Goal: Task Accomplishment & Management: Manage account settings

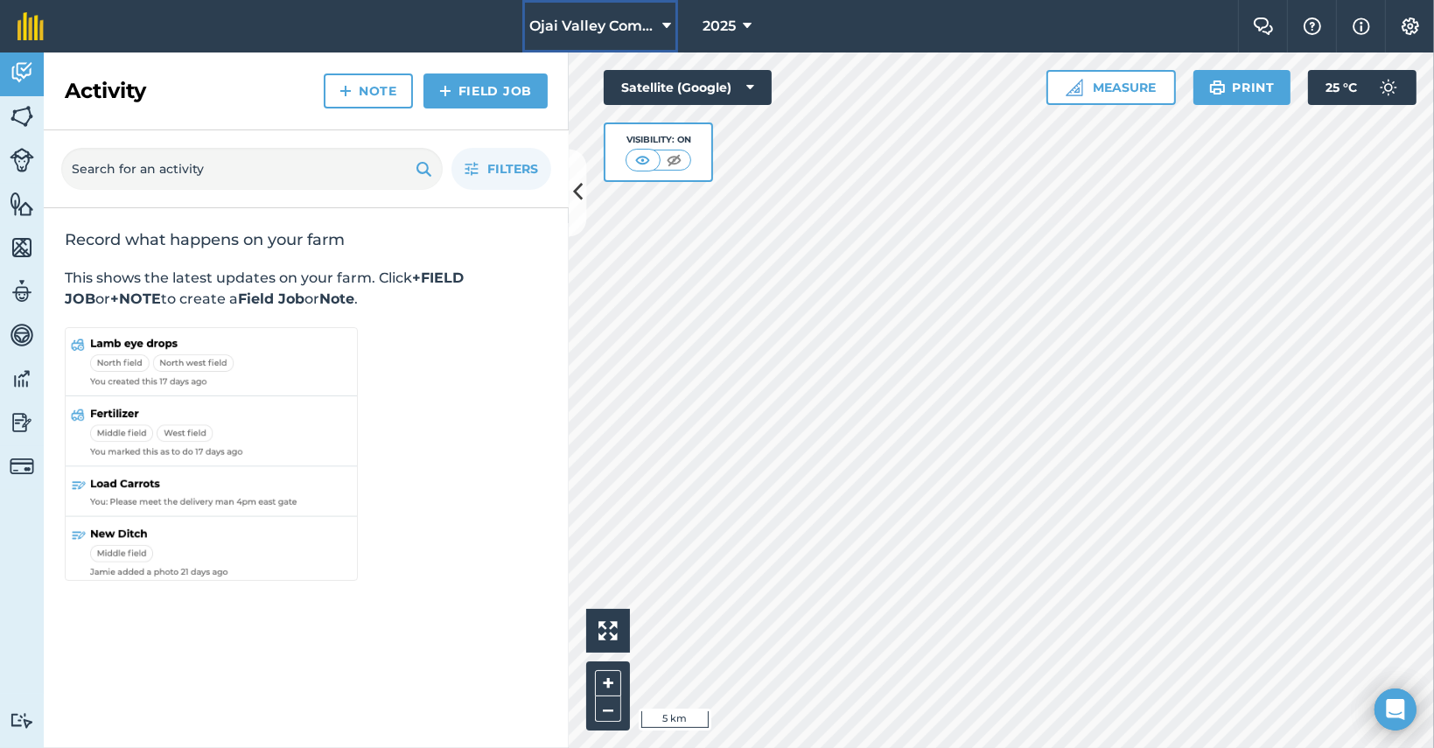
click at [672, 27] on button "Ojai Valley Community Supported Grazing Program" at bounding box center [600, 26] width 156 height 53
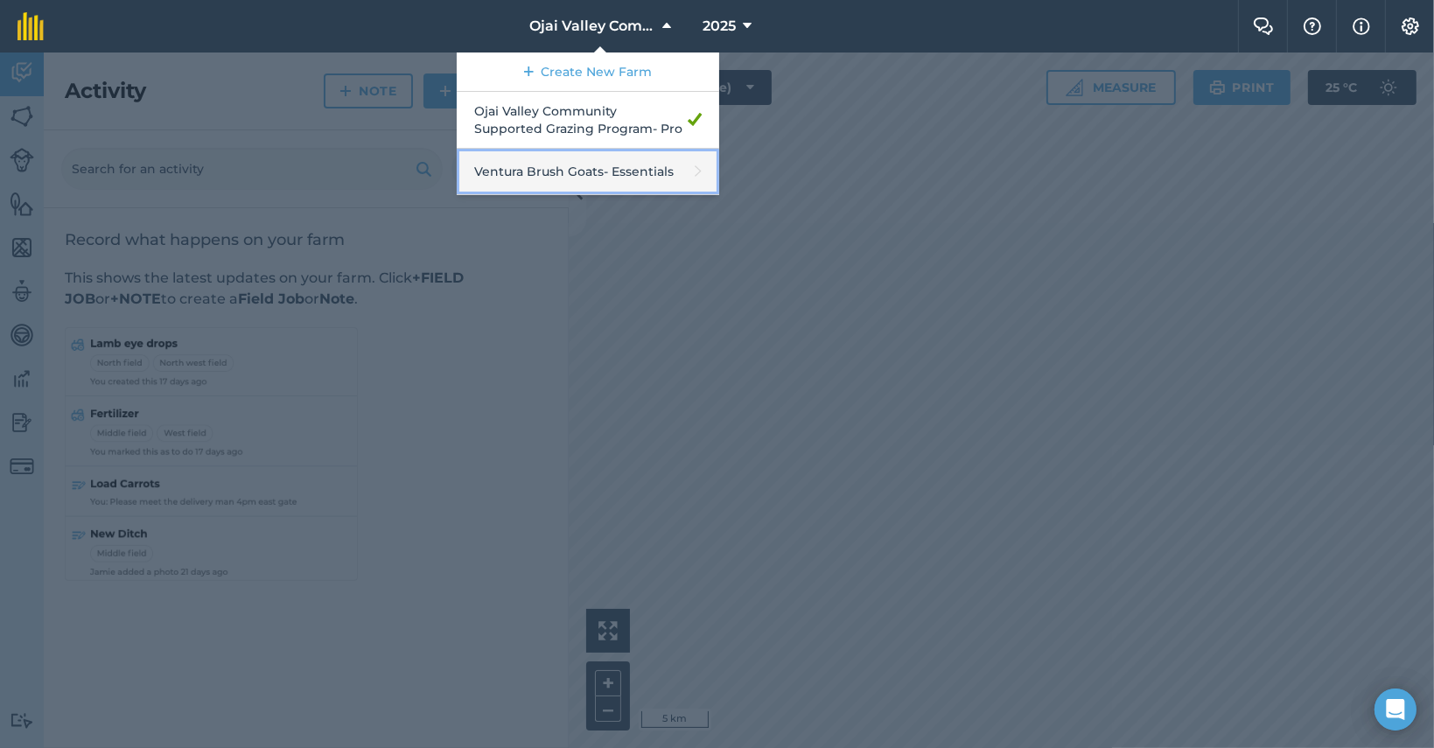
click at [613, 167] on link "Ventura Brush Goats - Essentials" at bounding box center [588, 172] width 263 height 46
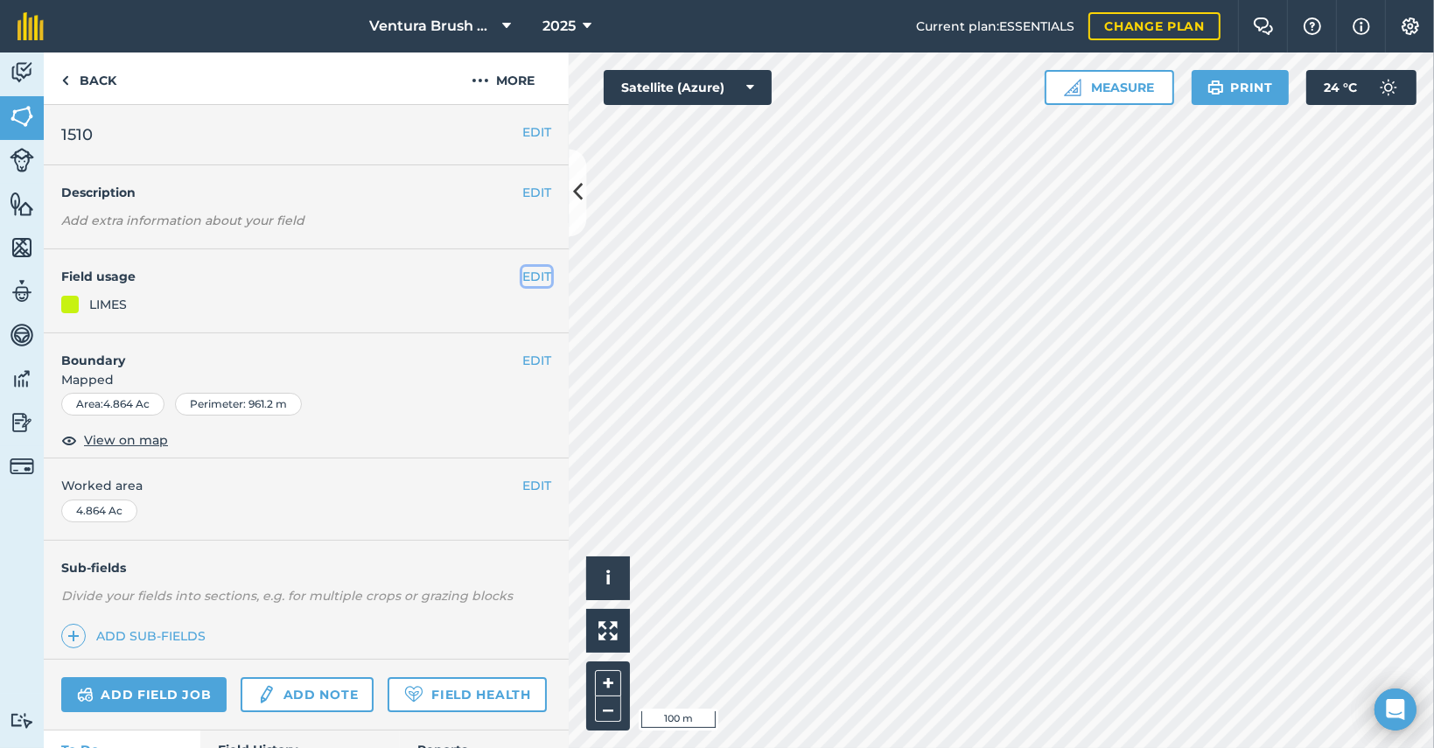
click at [522, 272] on button "EDIT" at bounding box center [536, 276] width 29 height 19
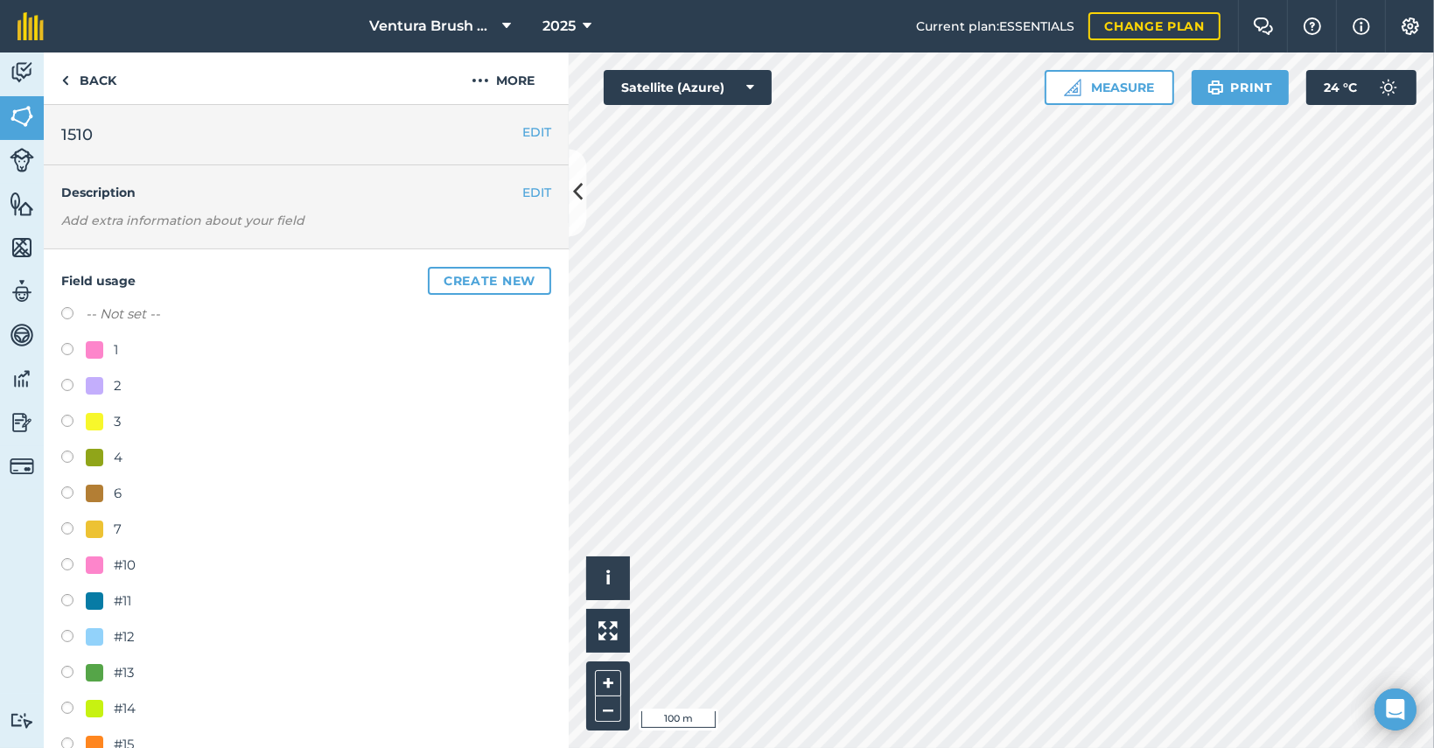
click at [109, 351] on div "1" at bounding box center [102, 350] width 32 height 21
radio input "true"
radio input "false"
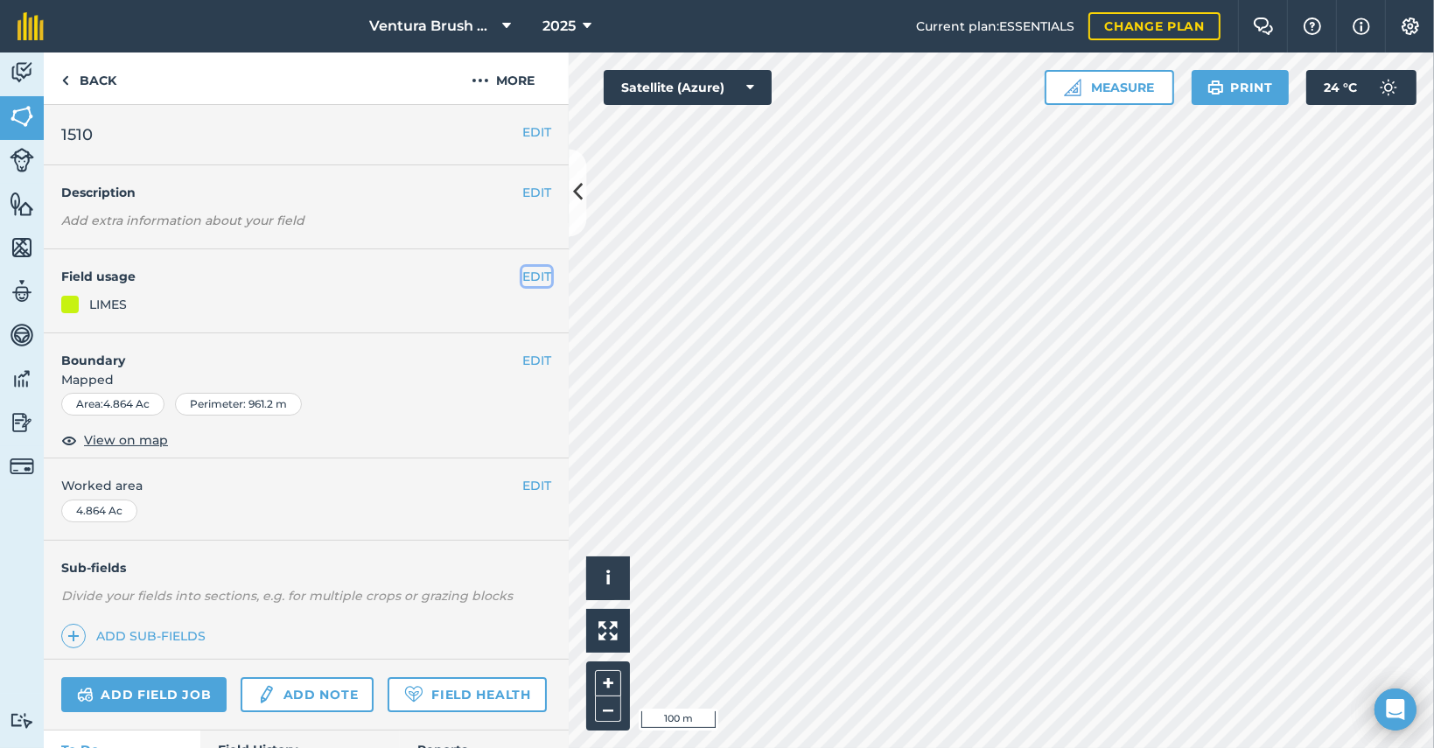
click at [522, 267] on button "EDIT" at bounding box center [536, 276] width 29 height 19
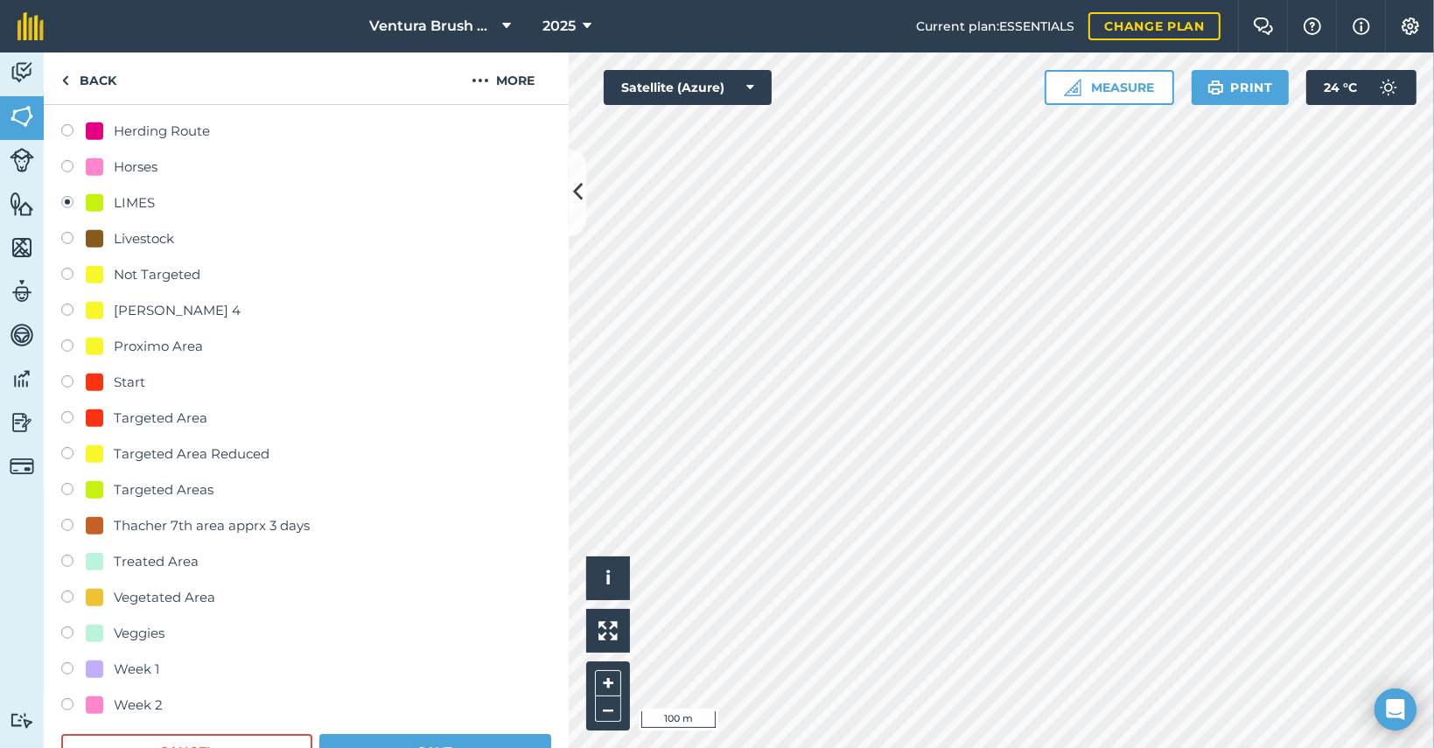
scroll to position [1041, 0]
click at [67, 417] on label at bounding box center [73, 423] width 25 height 18
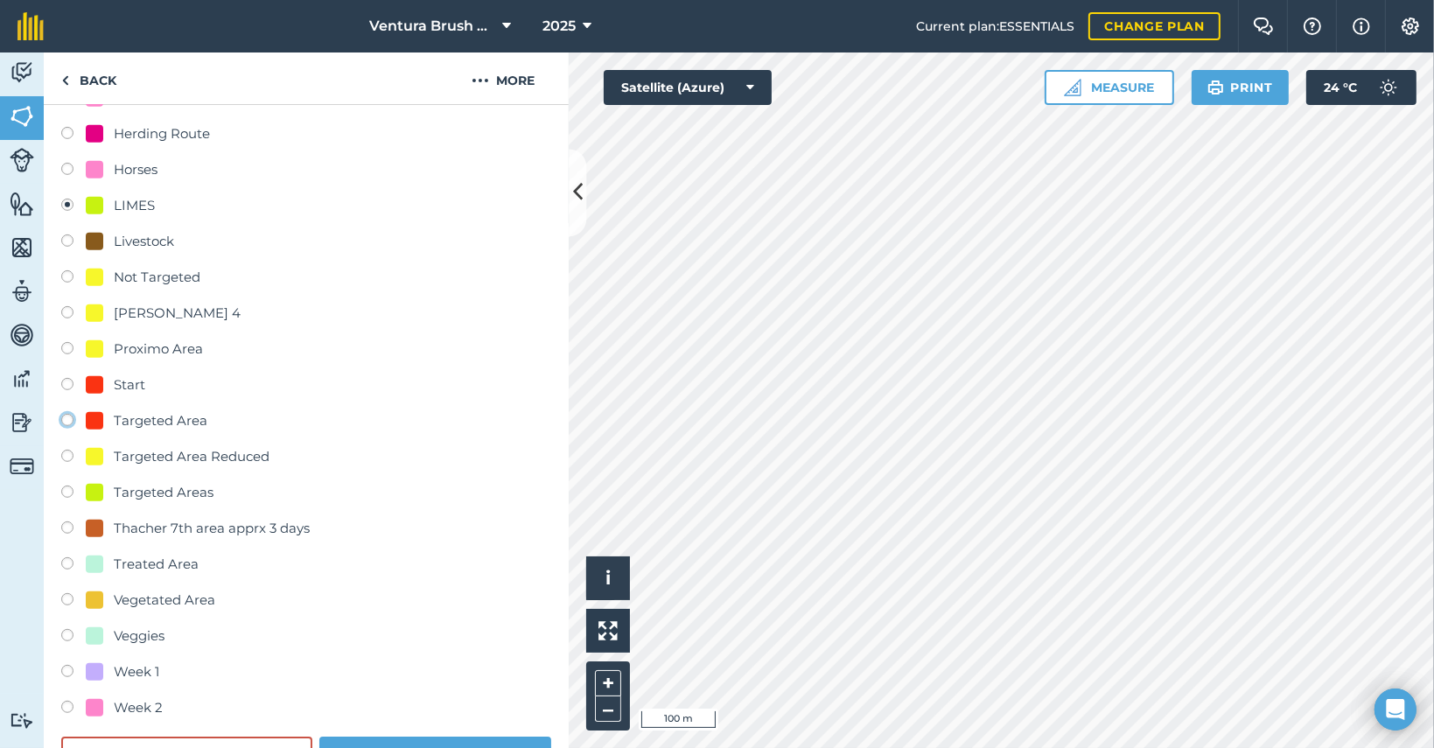
radio input "true"
radio input "false"
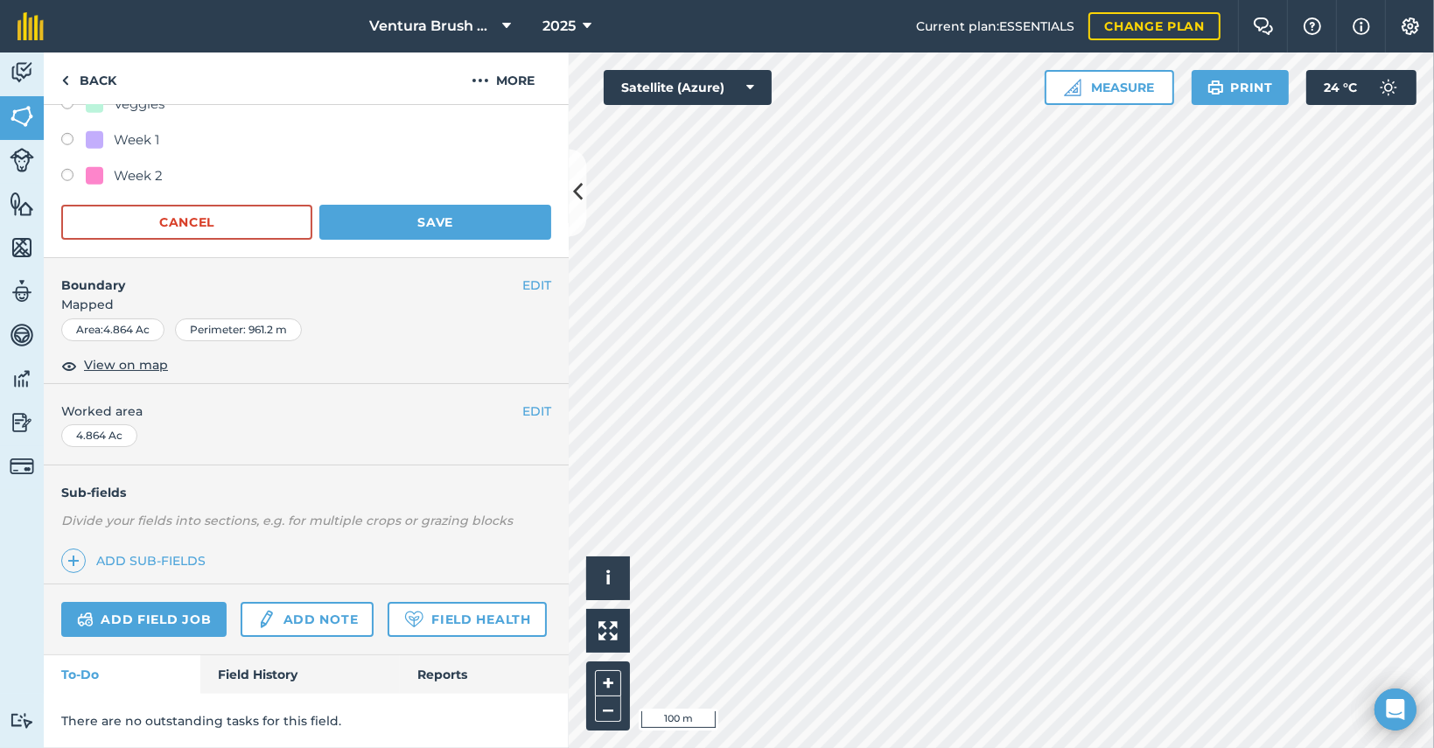
scroll to position [1618, 0]
click at [392, 205] on button "Save" at bounding box center [435, 222] width 232 height 35
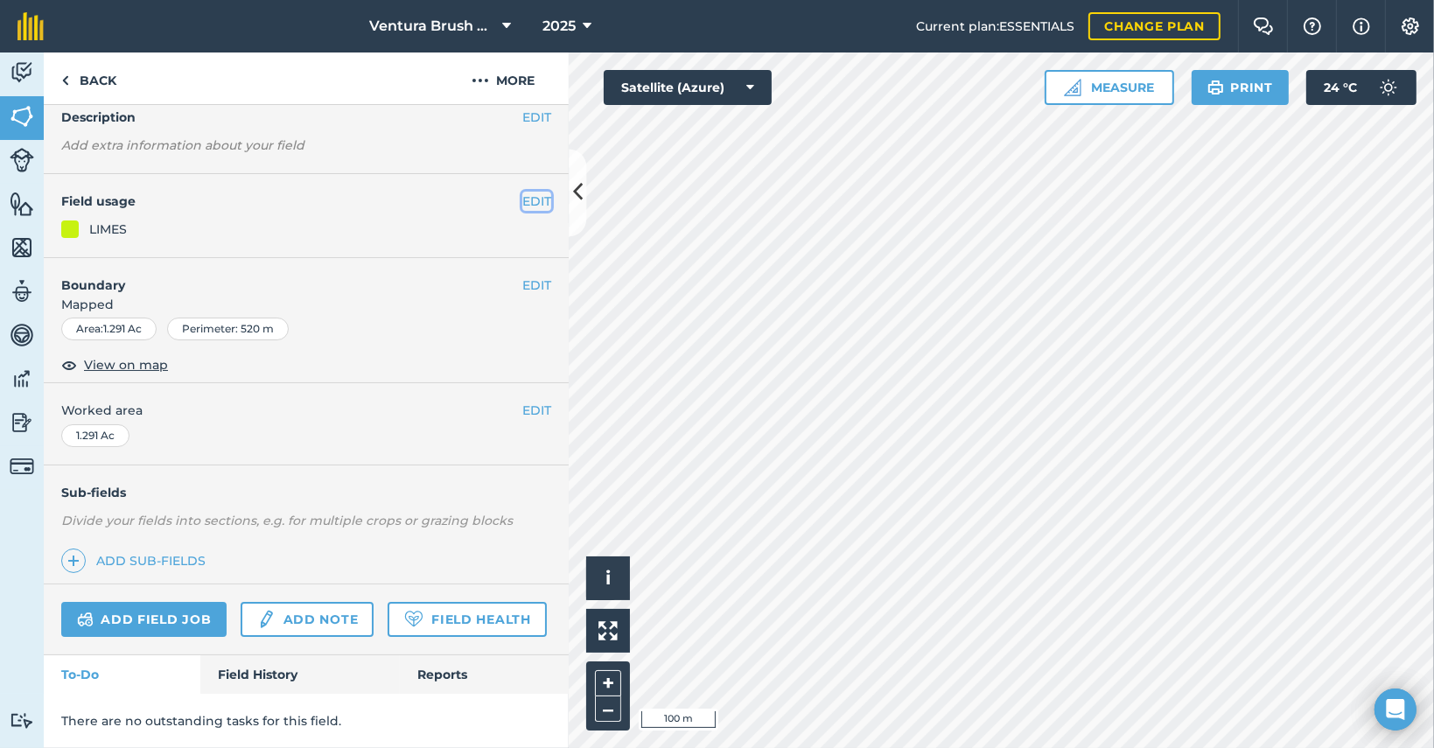
click at [525, 192] on button "EDIT" at bounding box center [536, 201] width 29 height 19
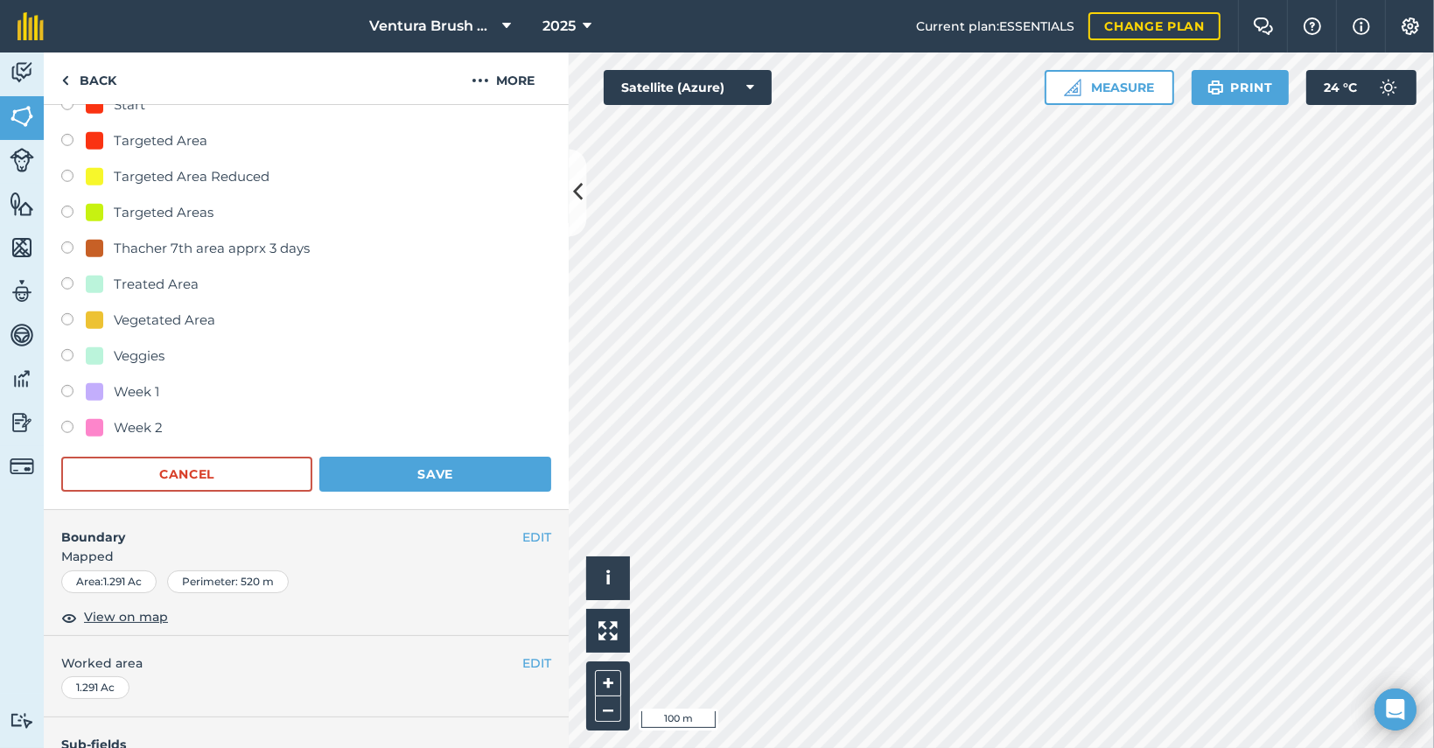
scroll to position [1292, 0]
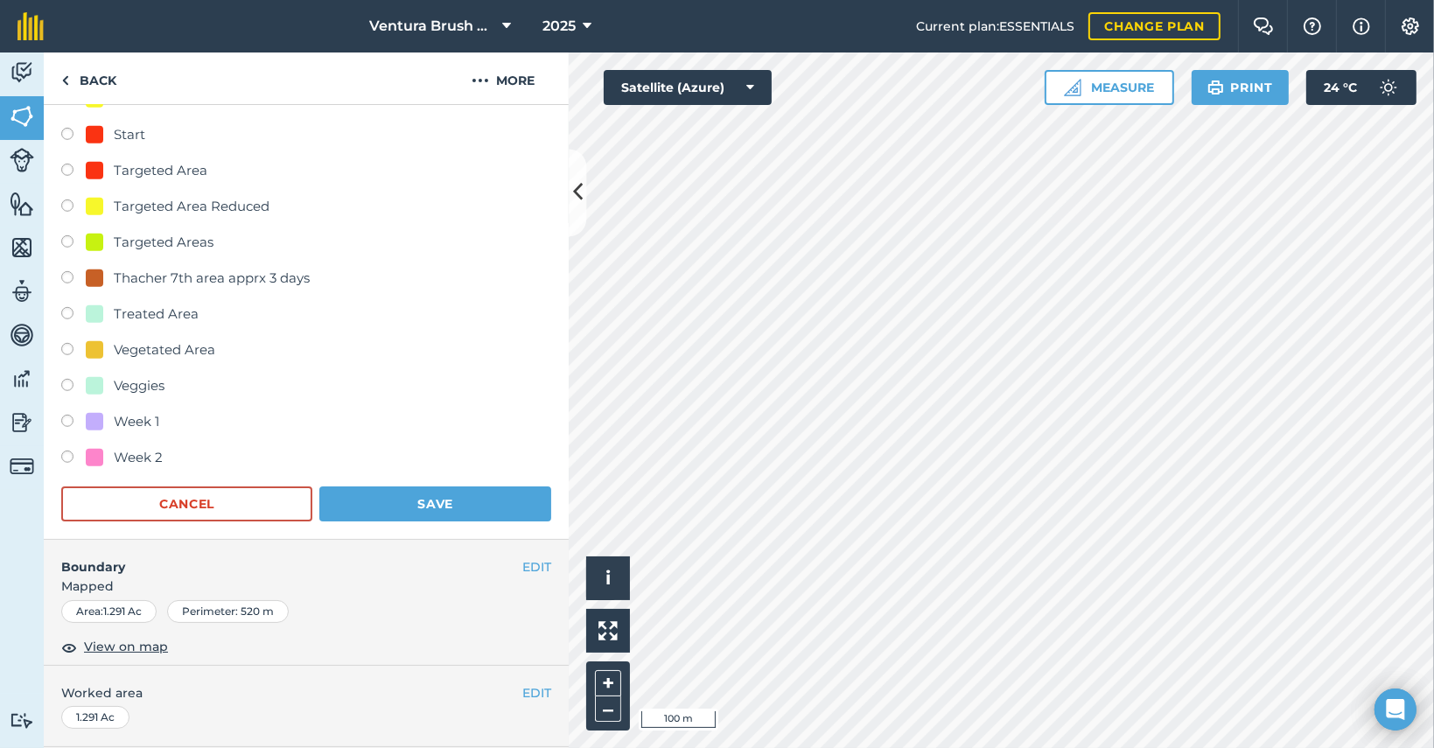
click at [89, 167] on div at bounding box center [95, 171] width 18 height 18
radio input "true"
radio input "false"
click at [434, 504] on button "Save" at bounding box center [435, 504] width 232 height 35
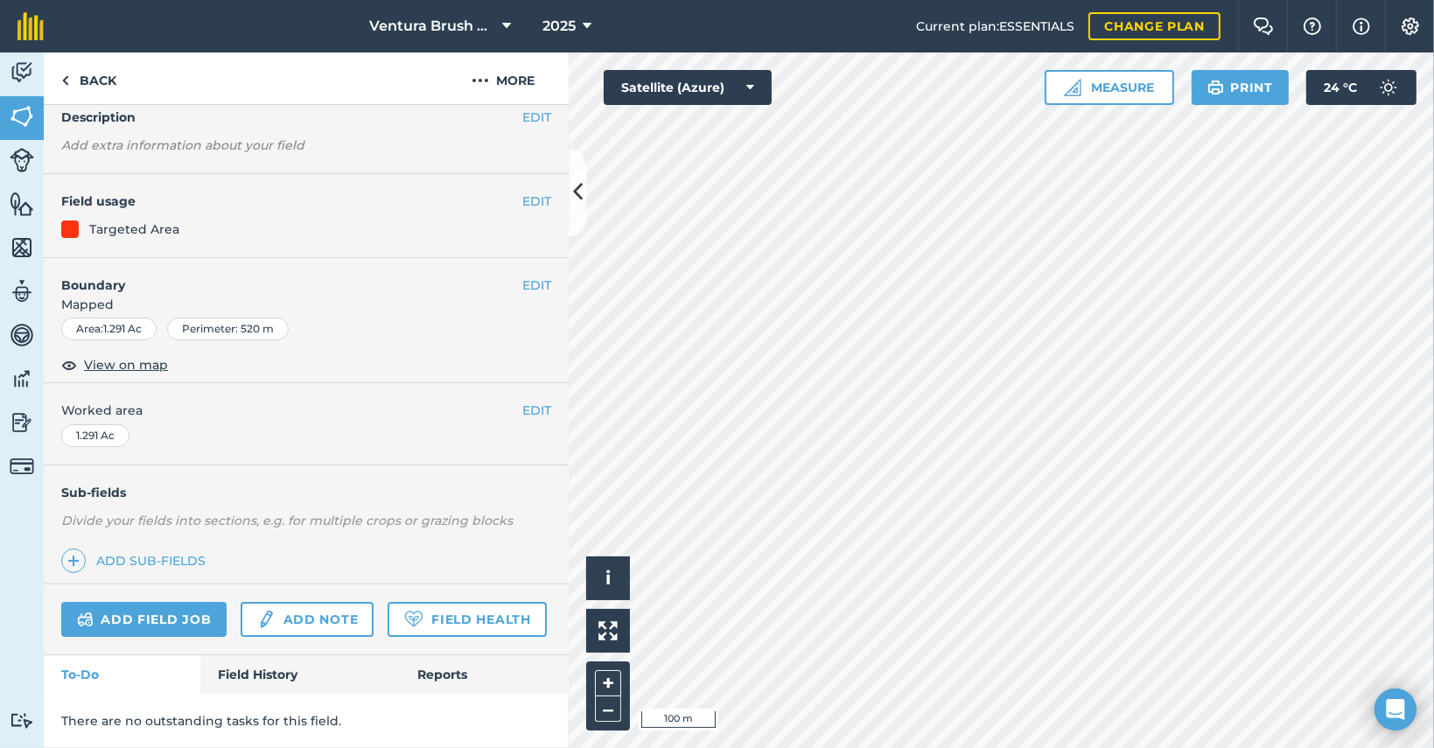
scroll to position [122, 0]
click at [530, 192] on button "EDIT" at bounding box center [536, 201] width 29 height 19
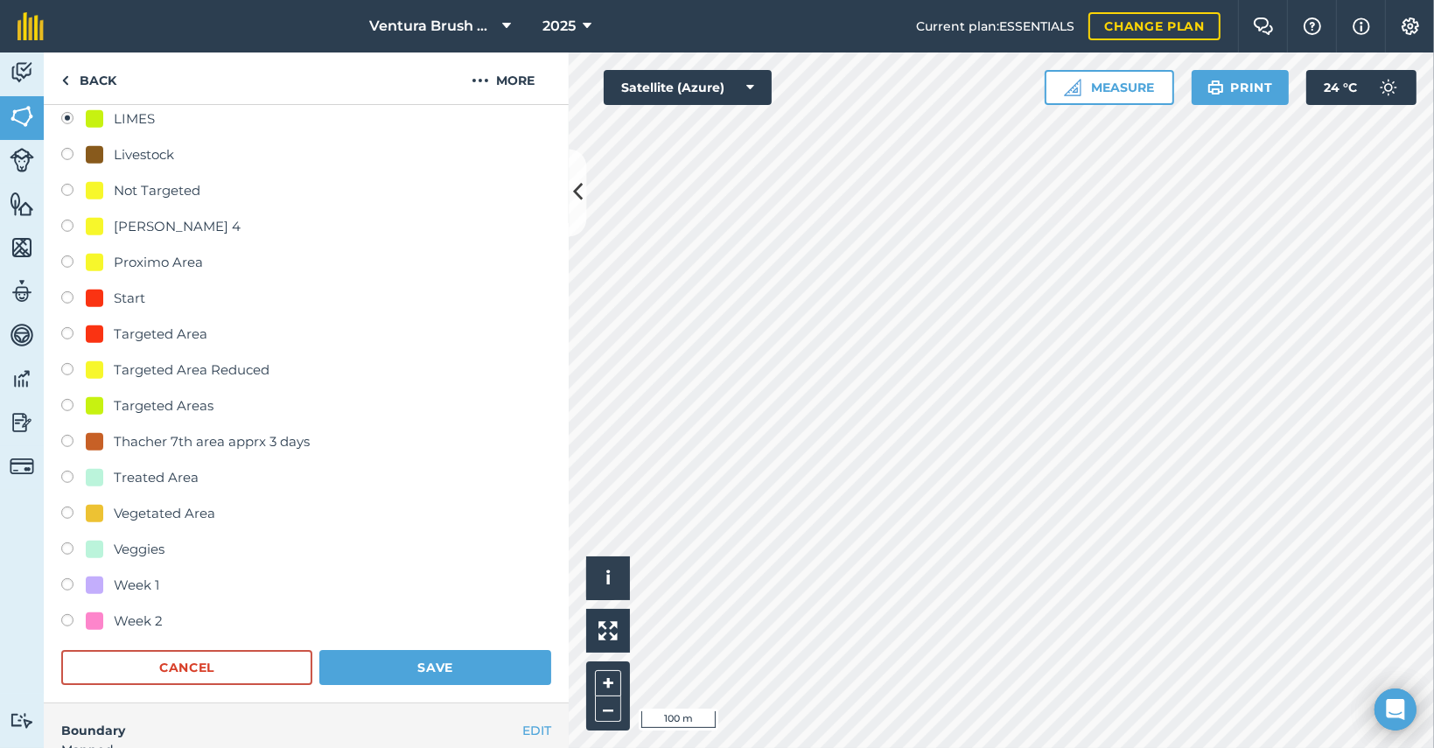
scroll to position [1127, 0]
click at [92, 333] on div at bounding box center [95, 335] width 18 height 18
radio input "true"
radio input "false"
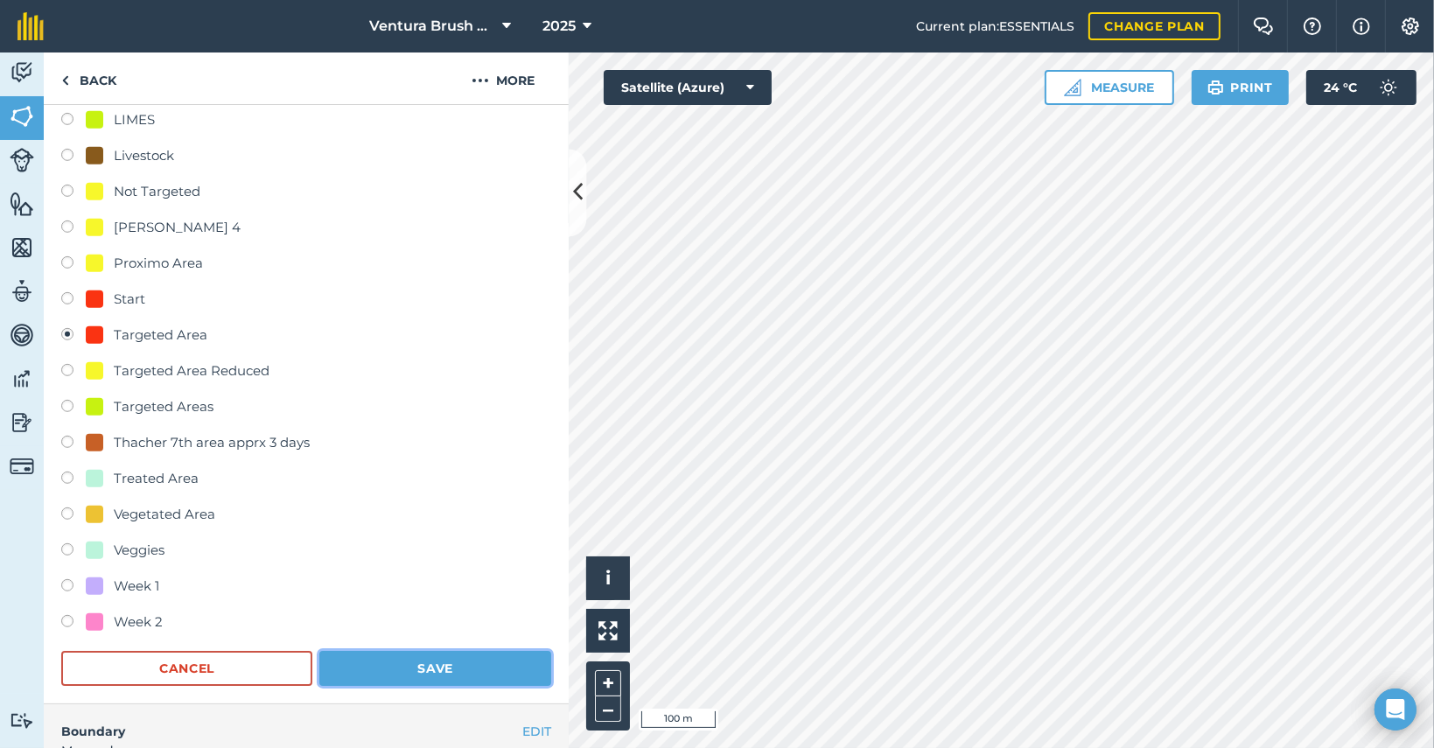
click at [456, 670] on button "Save" at bounding box center [435, 668] width 232 height 35
